Goal: Transaction & Acquisition: Download file/media

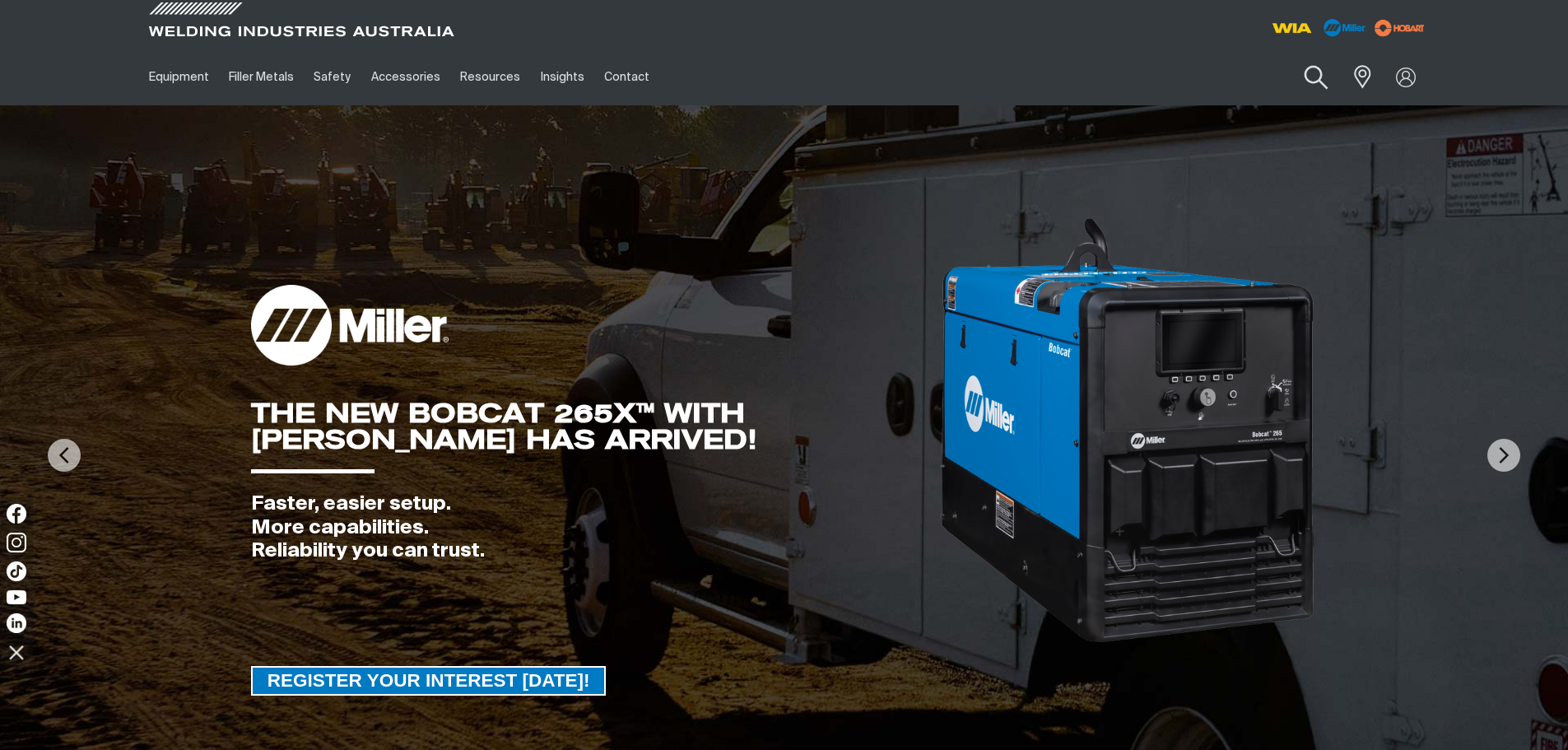
click at [1315, 63] on button "Search products" at bounding box center [1315, 77] width 67 height 47
click at [1101, 71] on input "Search" at bounding box center [1216, 76] width 254 height 37
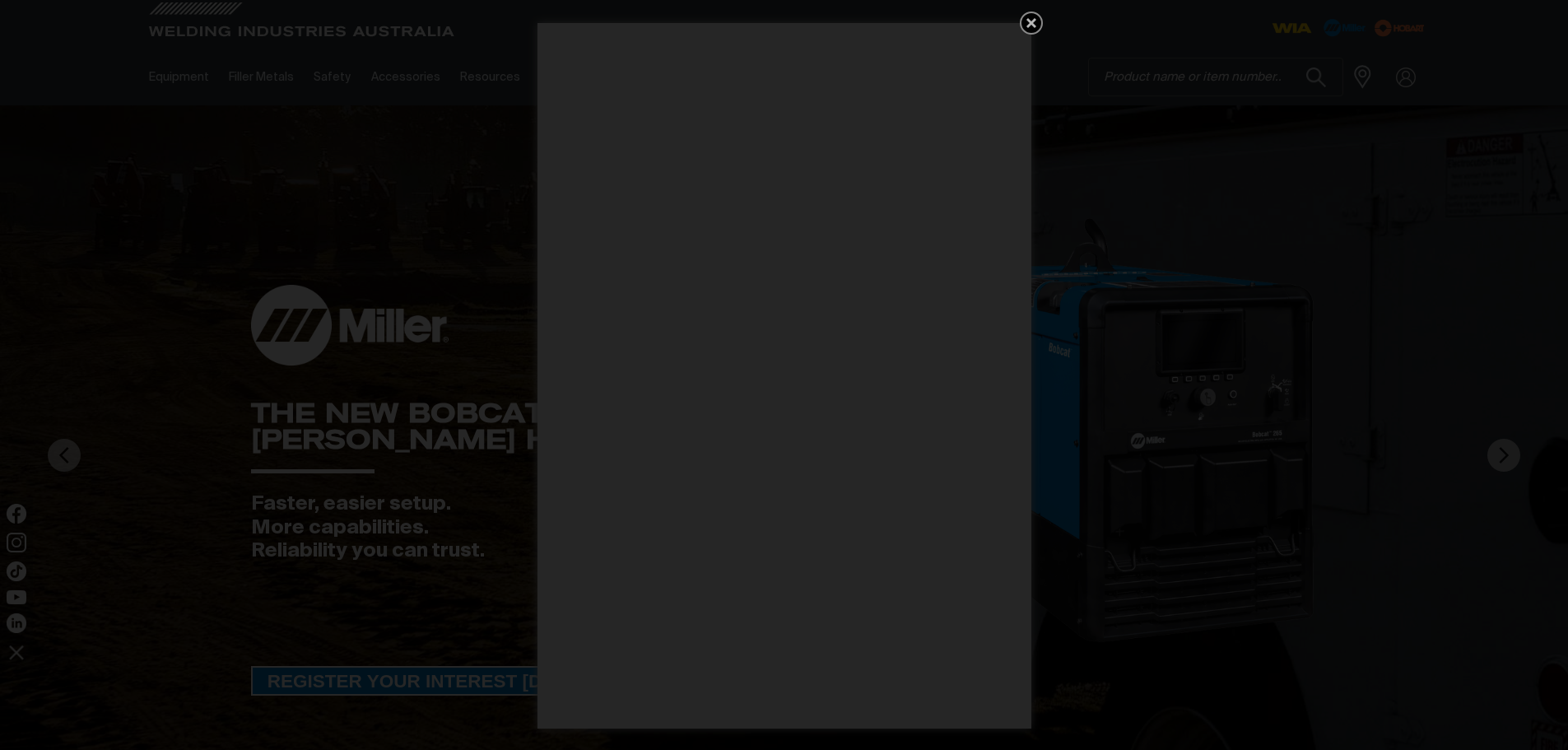
drag, startPoint x: 1101, startPoint y: 71, endPoint x: 1032, endPoint y: 16, distance: 87.3
click at [1032, 16] on icon "Get 5 WIA Welding Guides Free!" at bounding box center [1032, 23] width 20 height 20
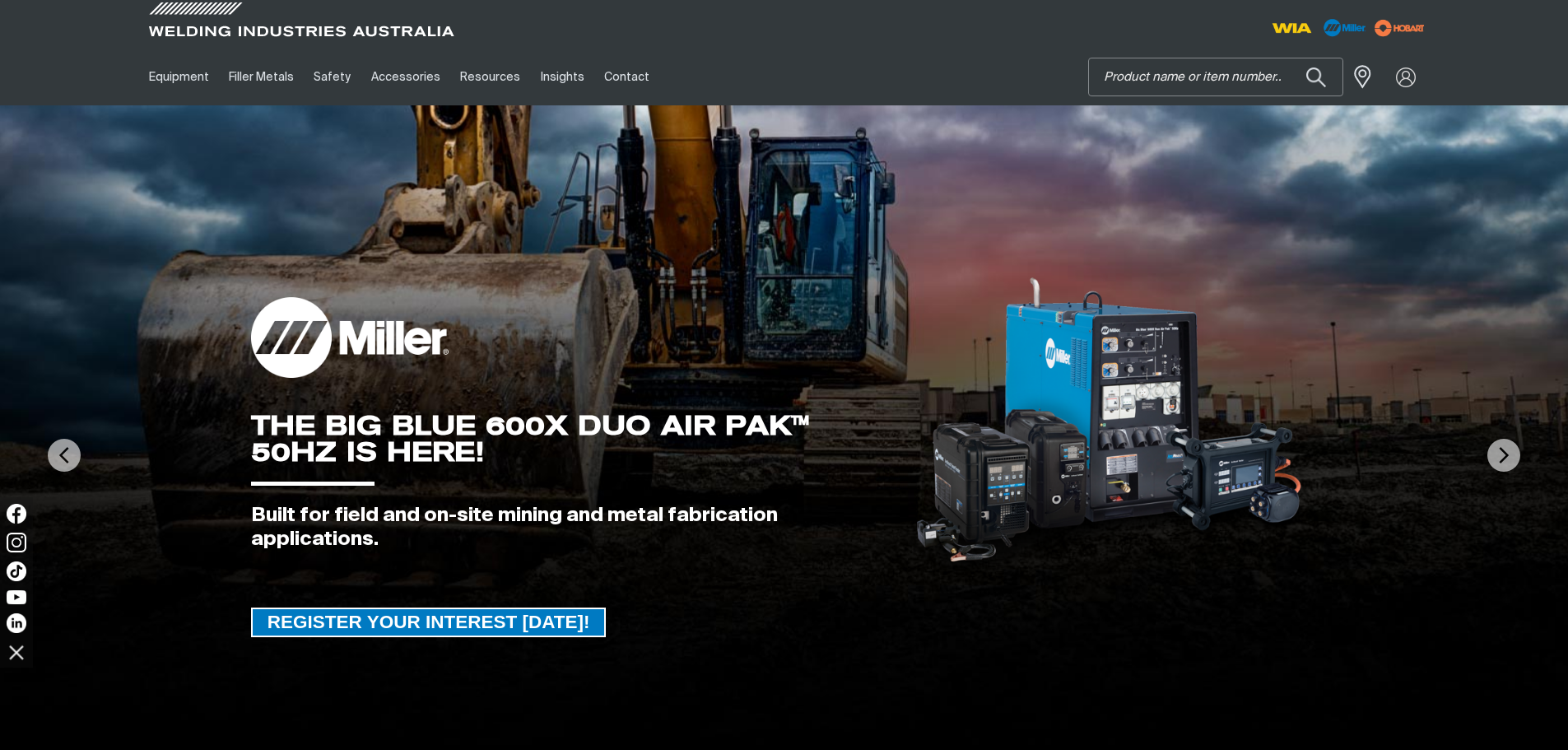
paste input "F71LFHB001251"
type input "F"
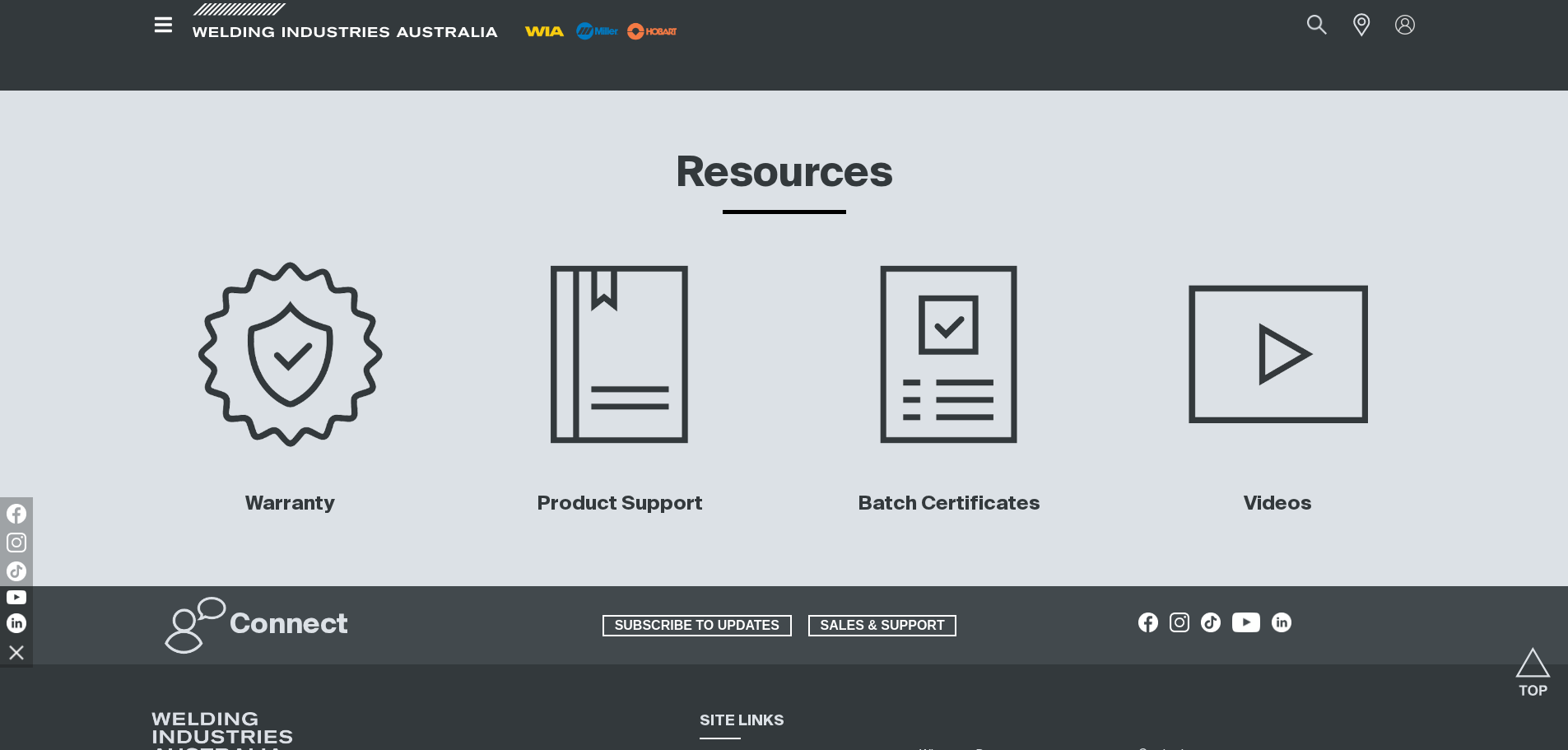
scroll to position [7359, 0]
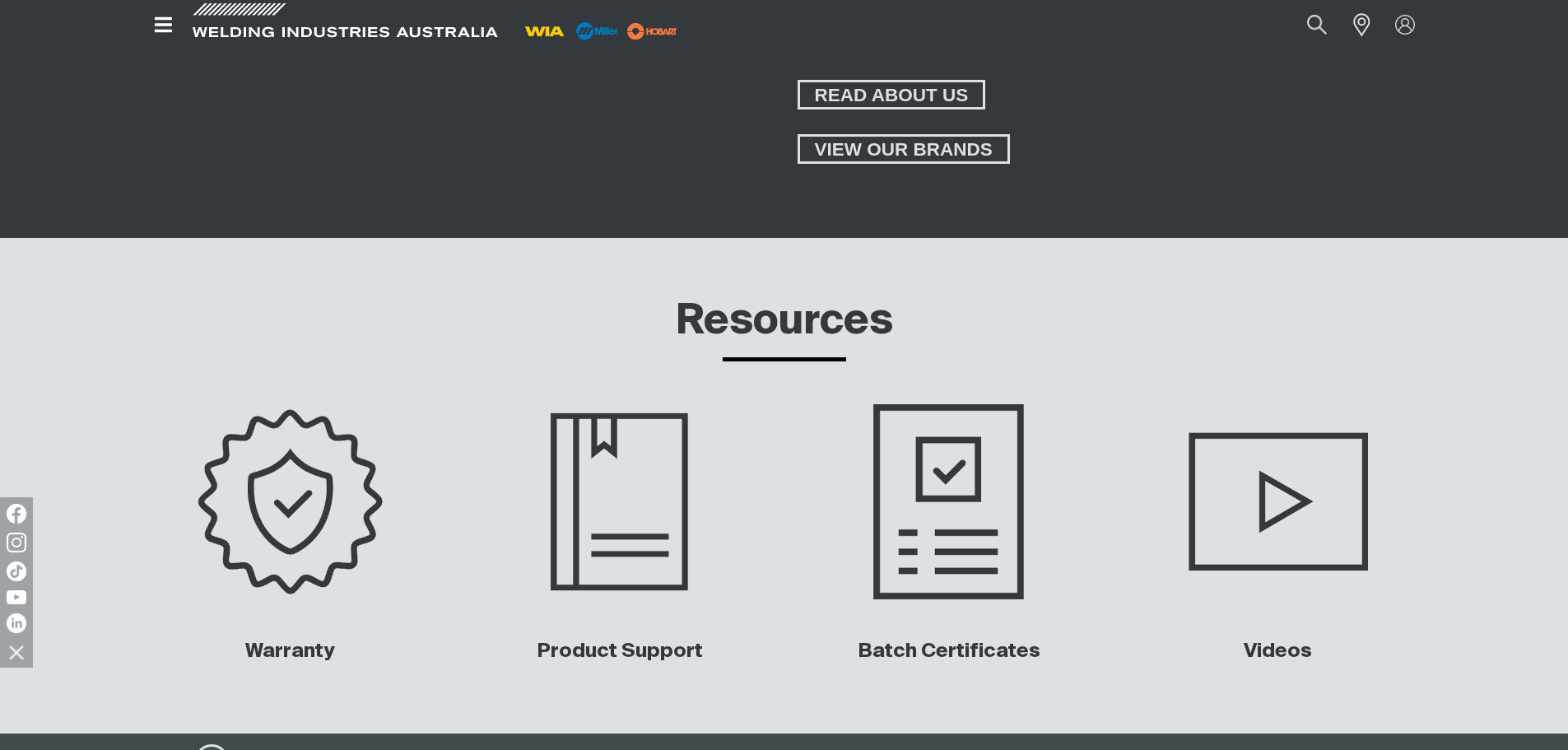
click at [978, 530] on img at bounding box center [948, 501] width 333 height 222
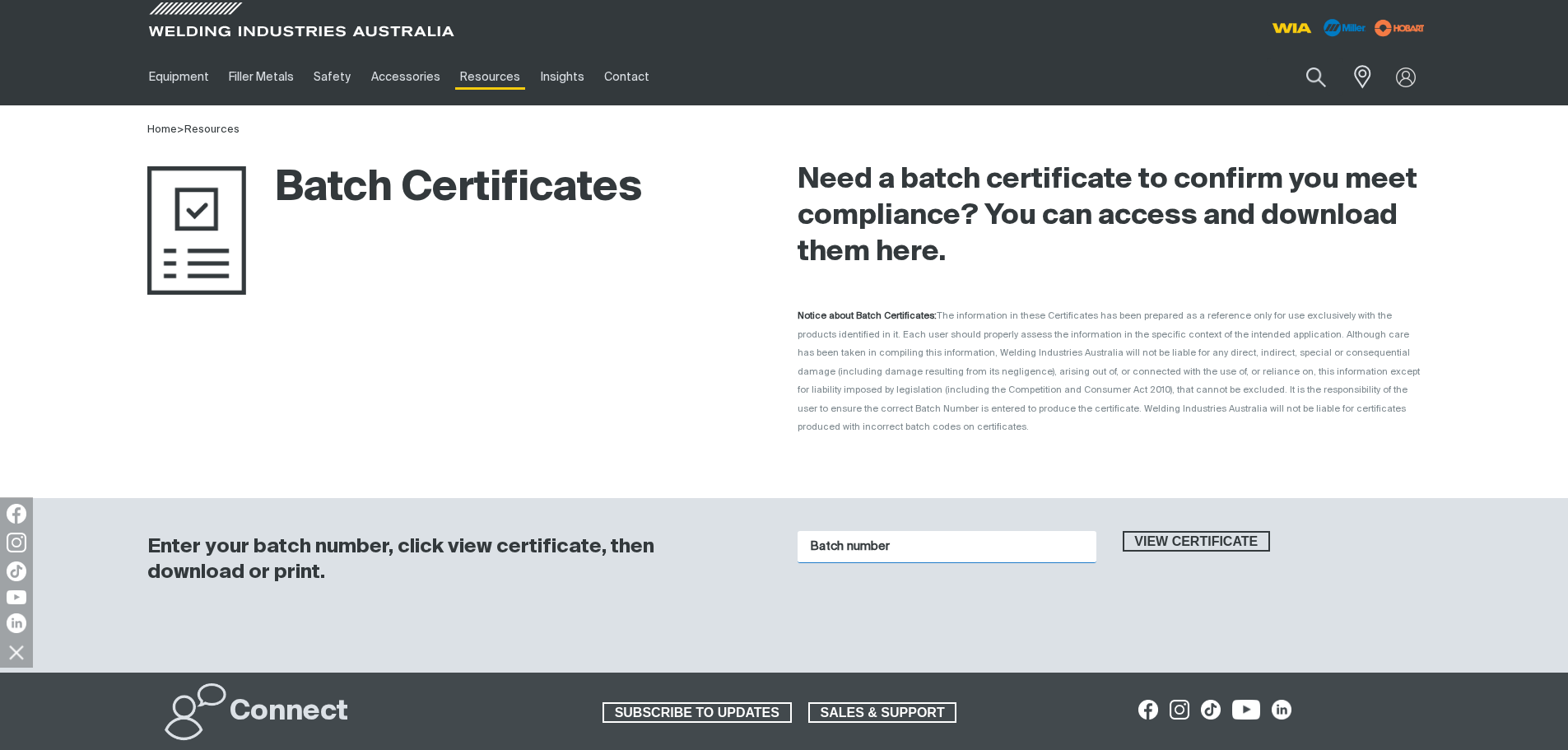
click at [860, 533] on input "Batch number" at bounding box center [947, 547] width 299 height 32
paste input "F71LFHB001251"
type input "F71LFHB001251"
click at [1140, 531] on span "View certificate" at bounding box center [1196, 541] width 145 height 21
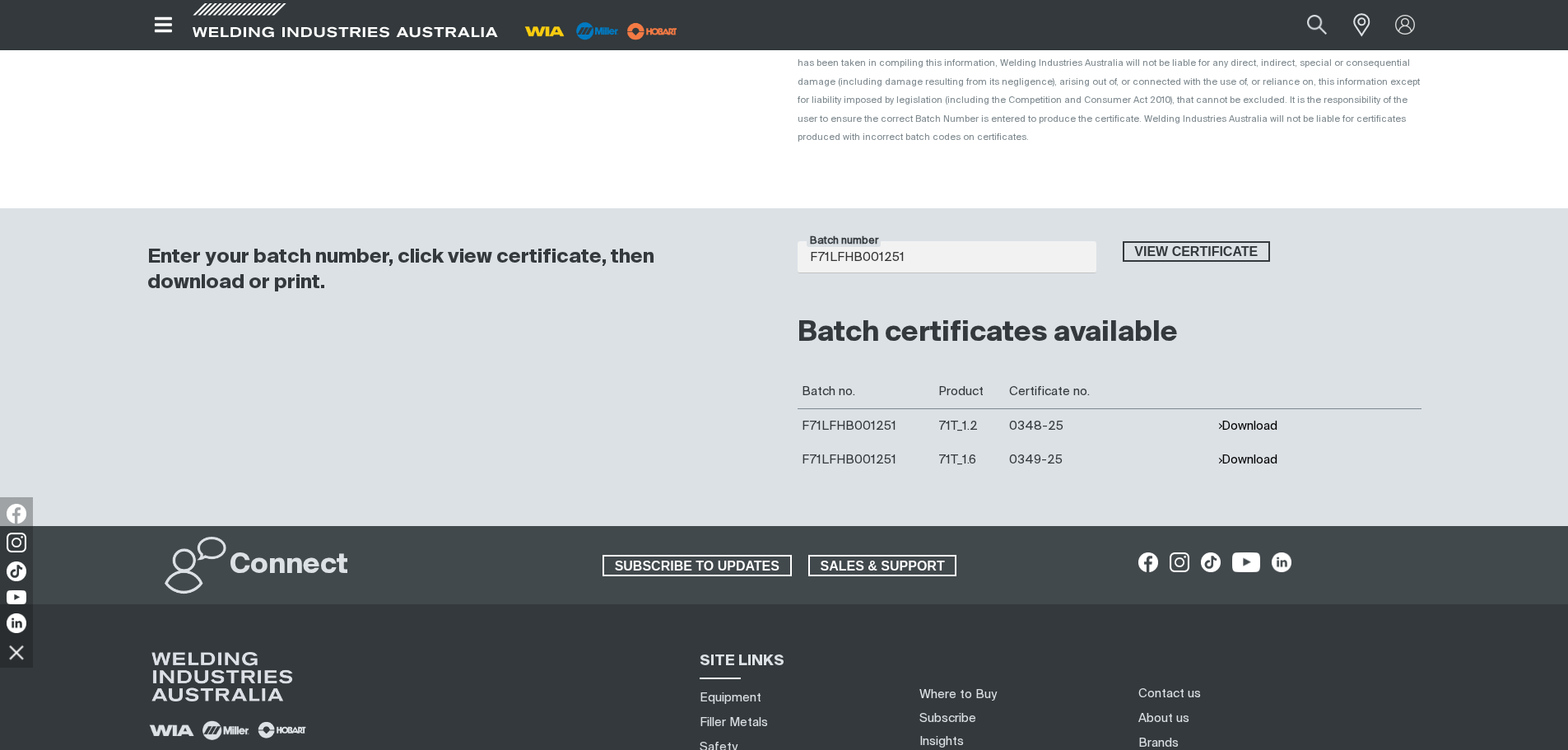
scroll to position [247, 0]
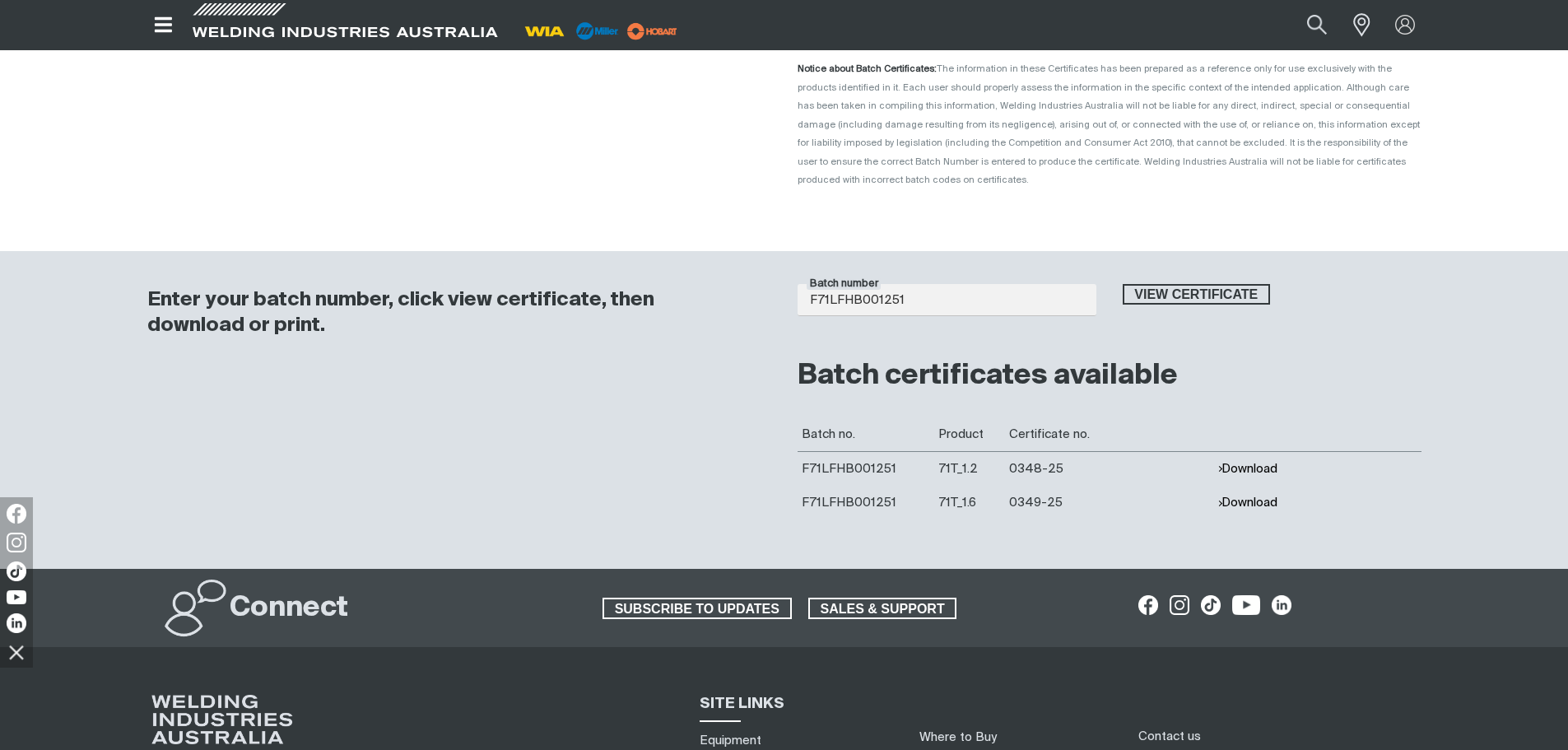
click at [1236, 462] on button "Download" at bounding box center [1247, 469] width 60 height 14
